Goal: Information Seeking & Learning: Learn about a topic

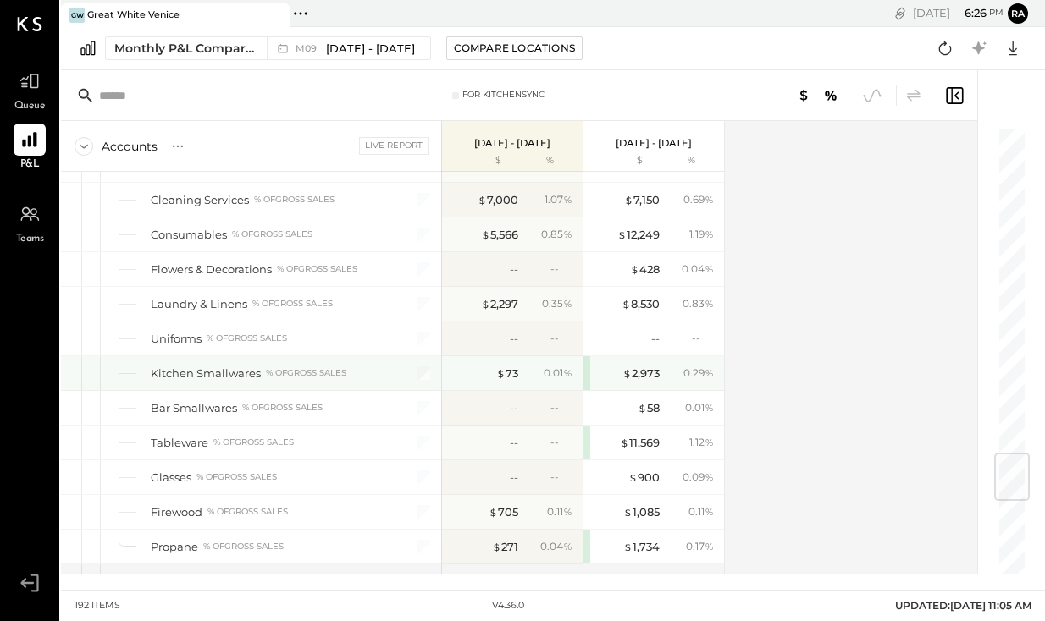
scroll to position [2880, 0]
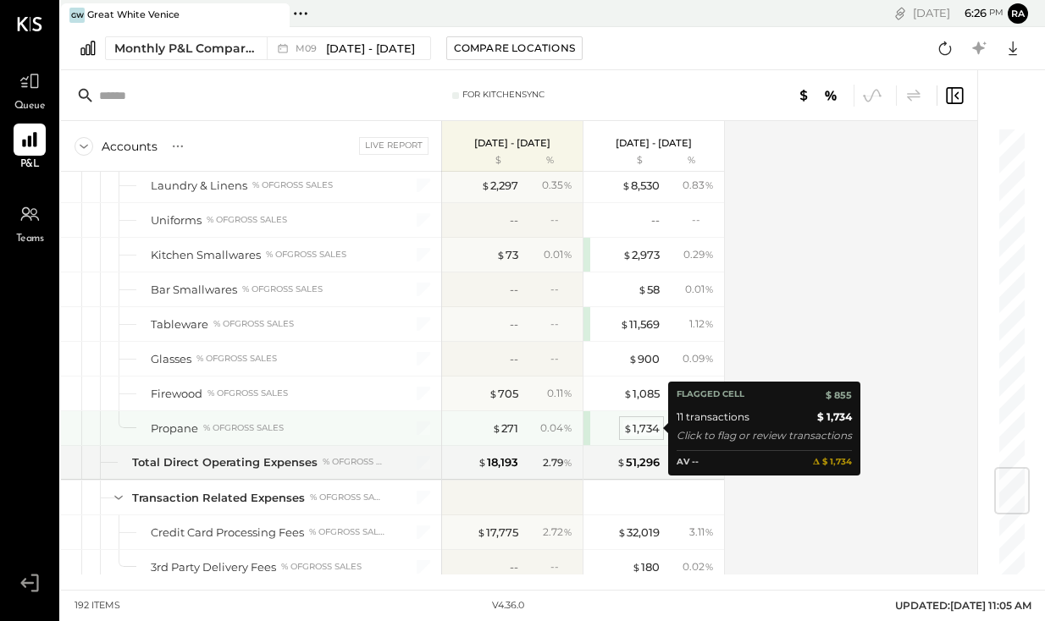
click at [642, 428] on div "$ 1,734" at bounding box center [641, 429] width 36 height 16
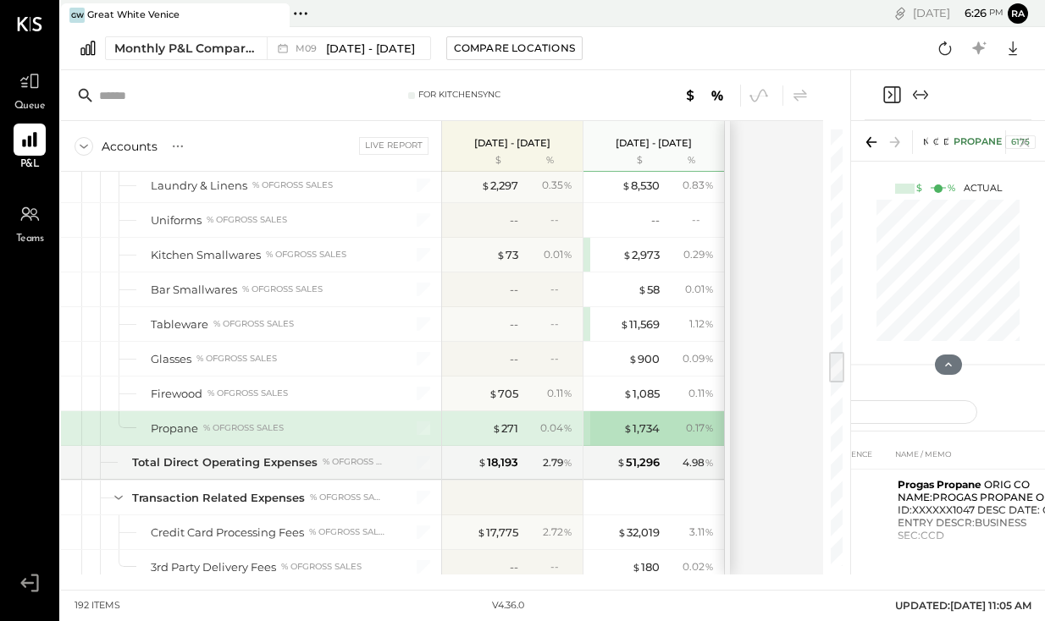
click at [925, 94] on icon "Expand panel (e)" at bounding box center [920, 95] width 20 height 20
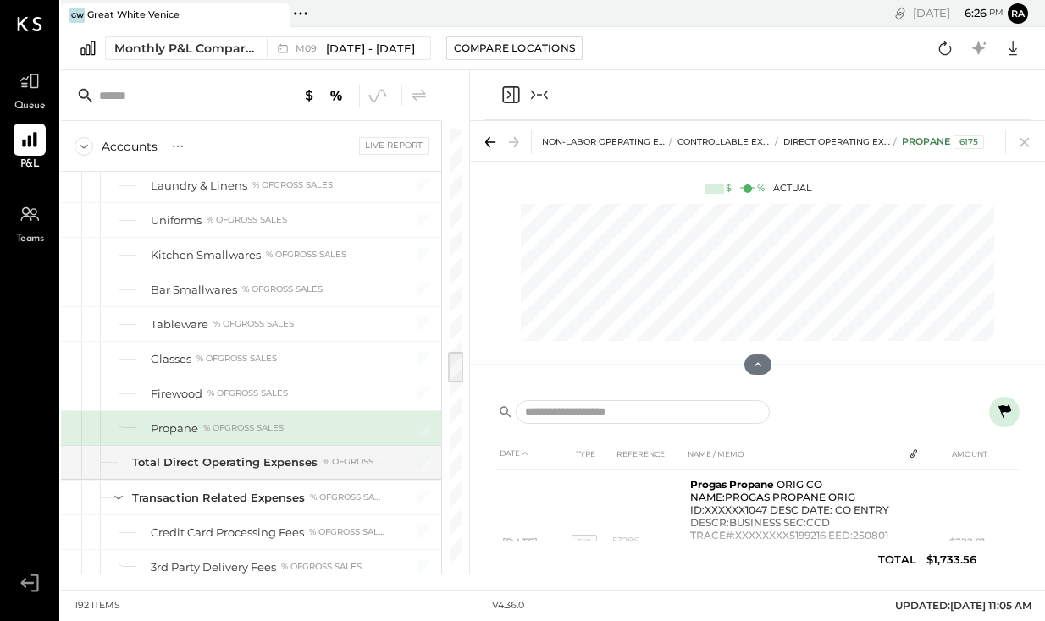
click at [589, 22] on div "[DATE] 6 : 26 pm ra User Profile" at bounding box center [803, 13] width 486 height 27
click at [372, 403] on div "Firewood % of GROSS SALES" at bounding box center [251, 394] width 380 height 34
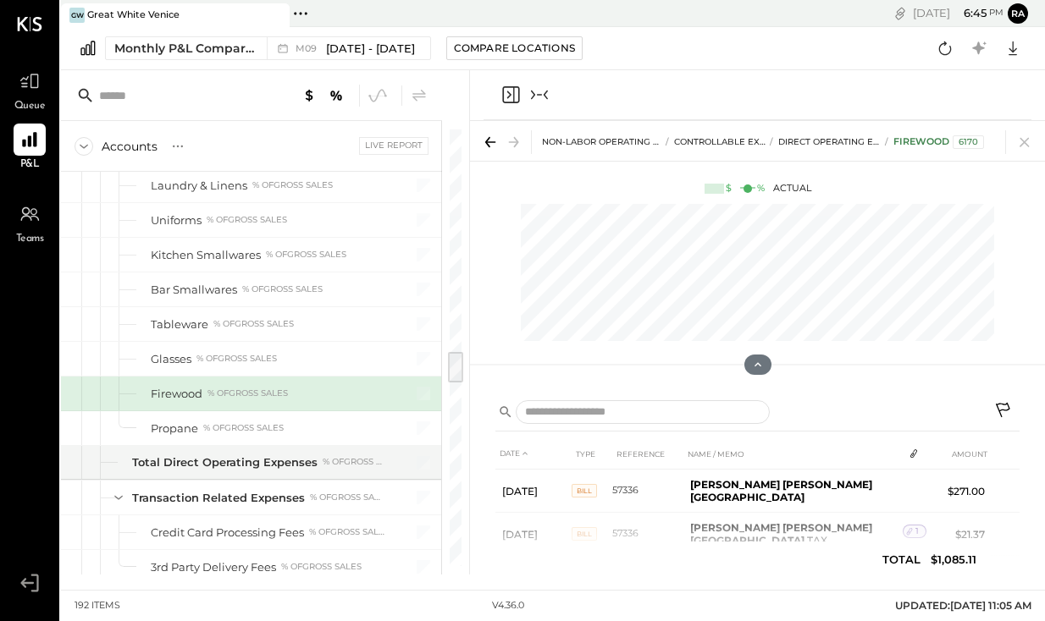
click at [539, 94] on icon "Collapse panel (e)" at bounding box center [539, 94] width 5 height 1
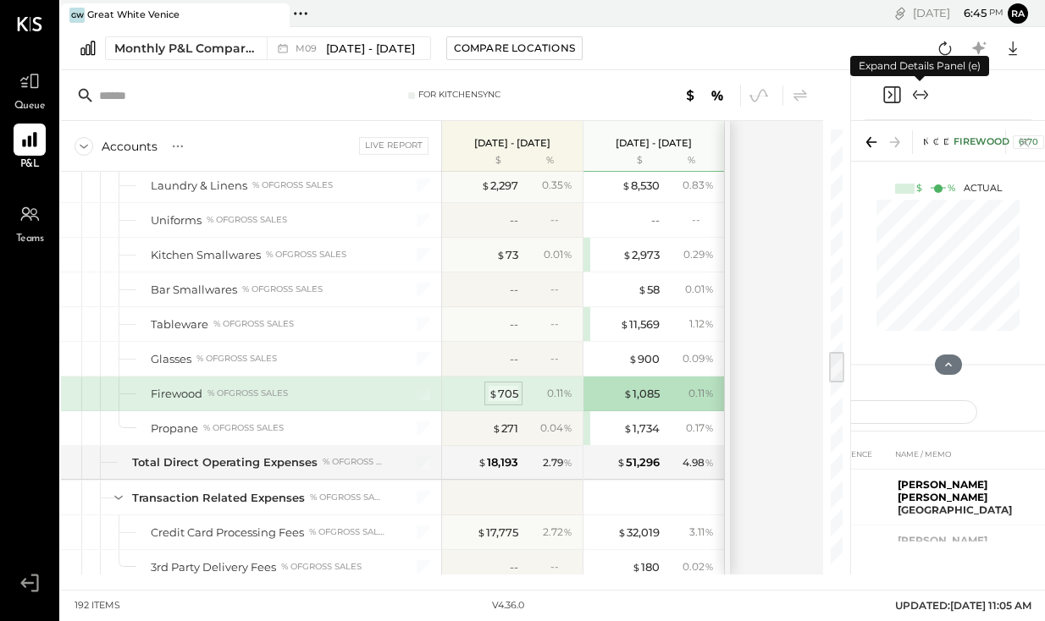
click at [511, 394] on div "$ 705" at bounding box center [504, 394] width 30 height 16
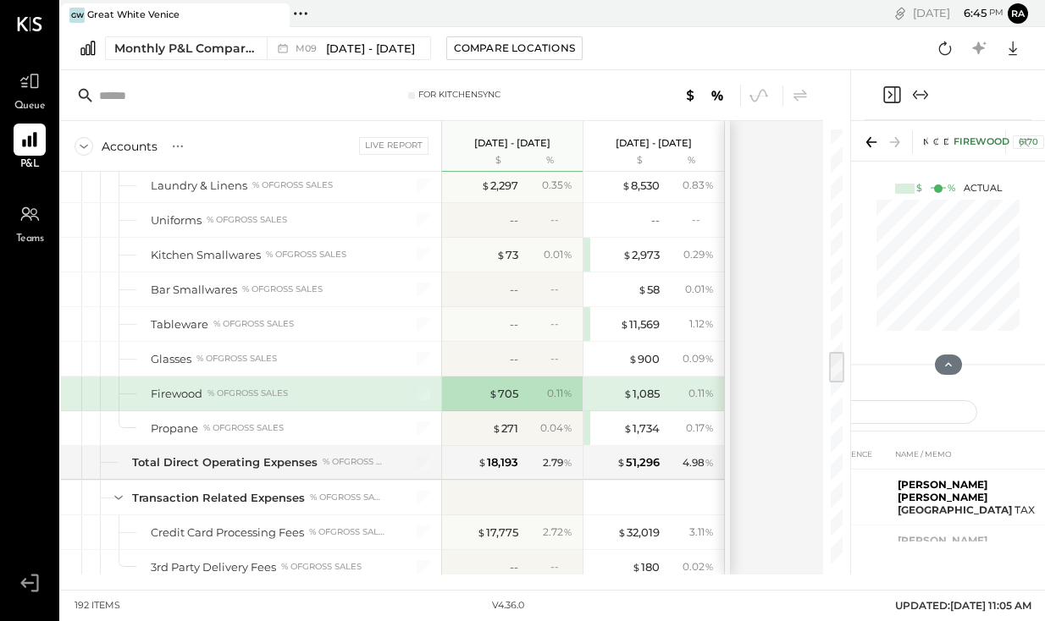
click at [917, 96] on icon "Expand panel (e)" at bounding box center [920, 95] width 20 height 20
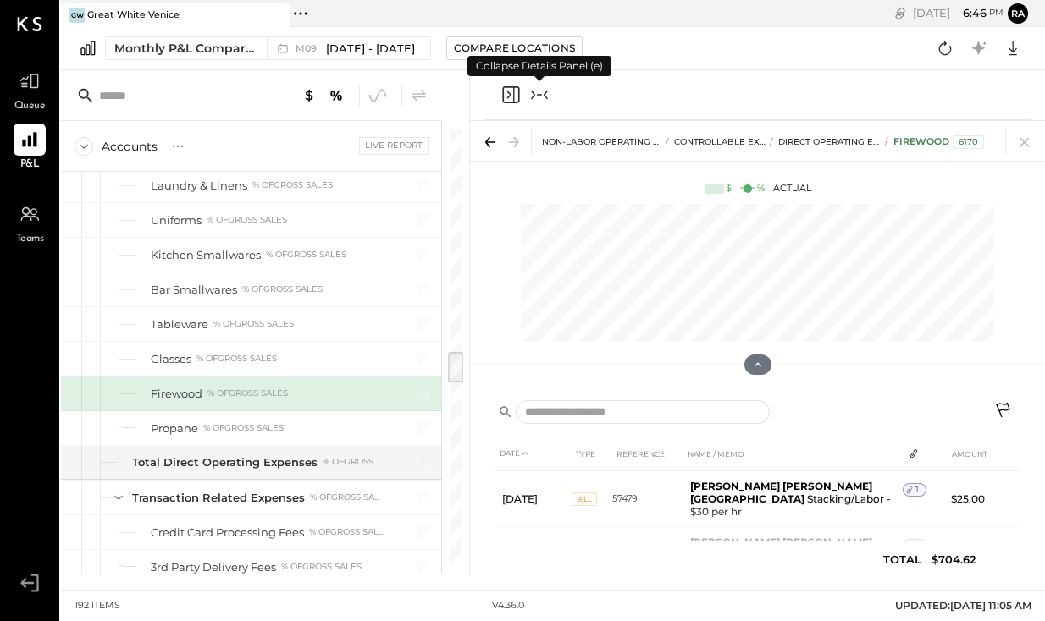
scroll to position [183, 0]
